Goal: Find specific page/section: Find specific page/section

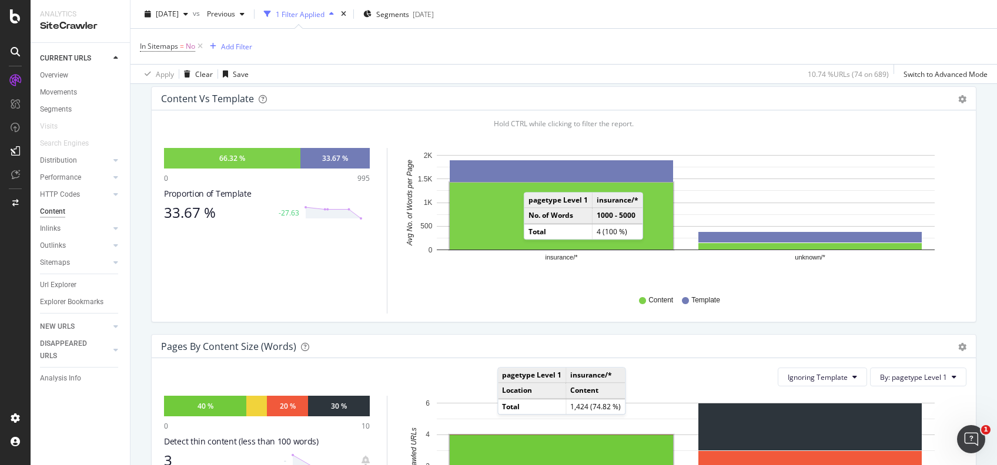
scroll to position [165, 0]
click at [60, 89] on div "Movements" at bounding box center [58, 92] width 37 height 12
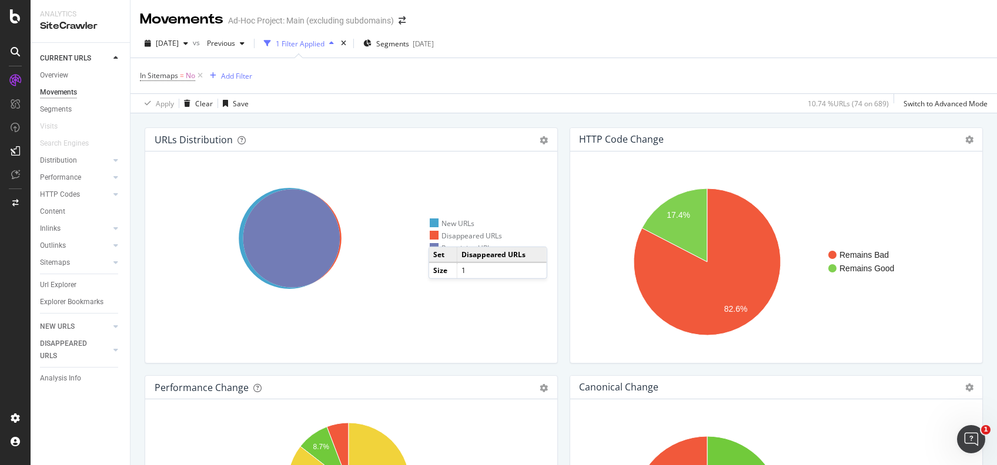
click at [440, 235] on div "Disappeared URLs" at bounding box center [466, 236] width 72 height 10
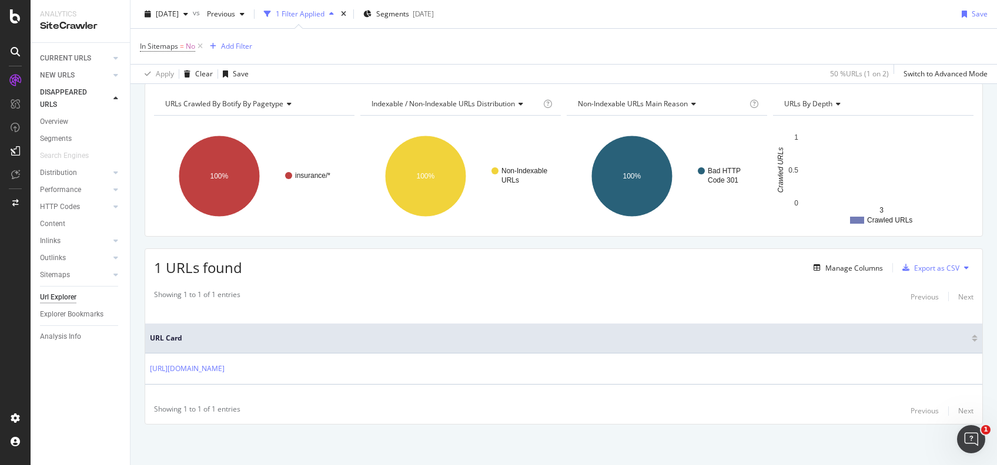
scroll to position [120, 0]
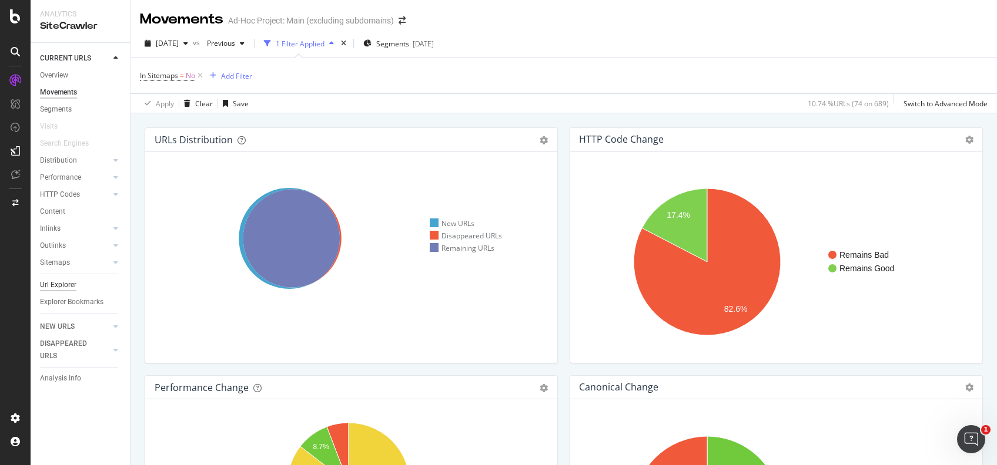
click at [56, 286] on div "Url Explorer" at bounding box center [58, 285] width 36 height 12
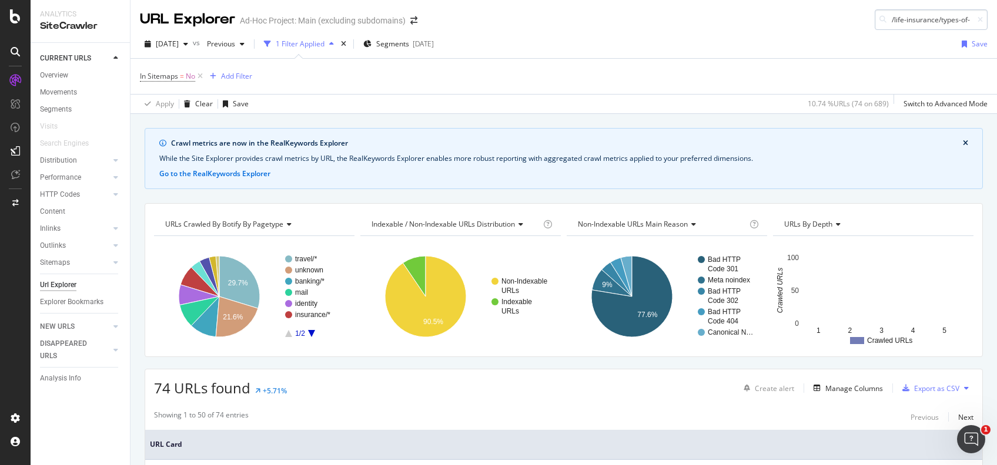
scroll to position [0, 42]
type input "/life-insurance/types-of-life-insurance"
